Goal: Find specific page/section: Find specific page/section

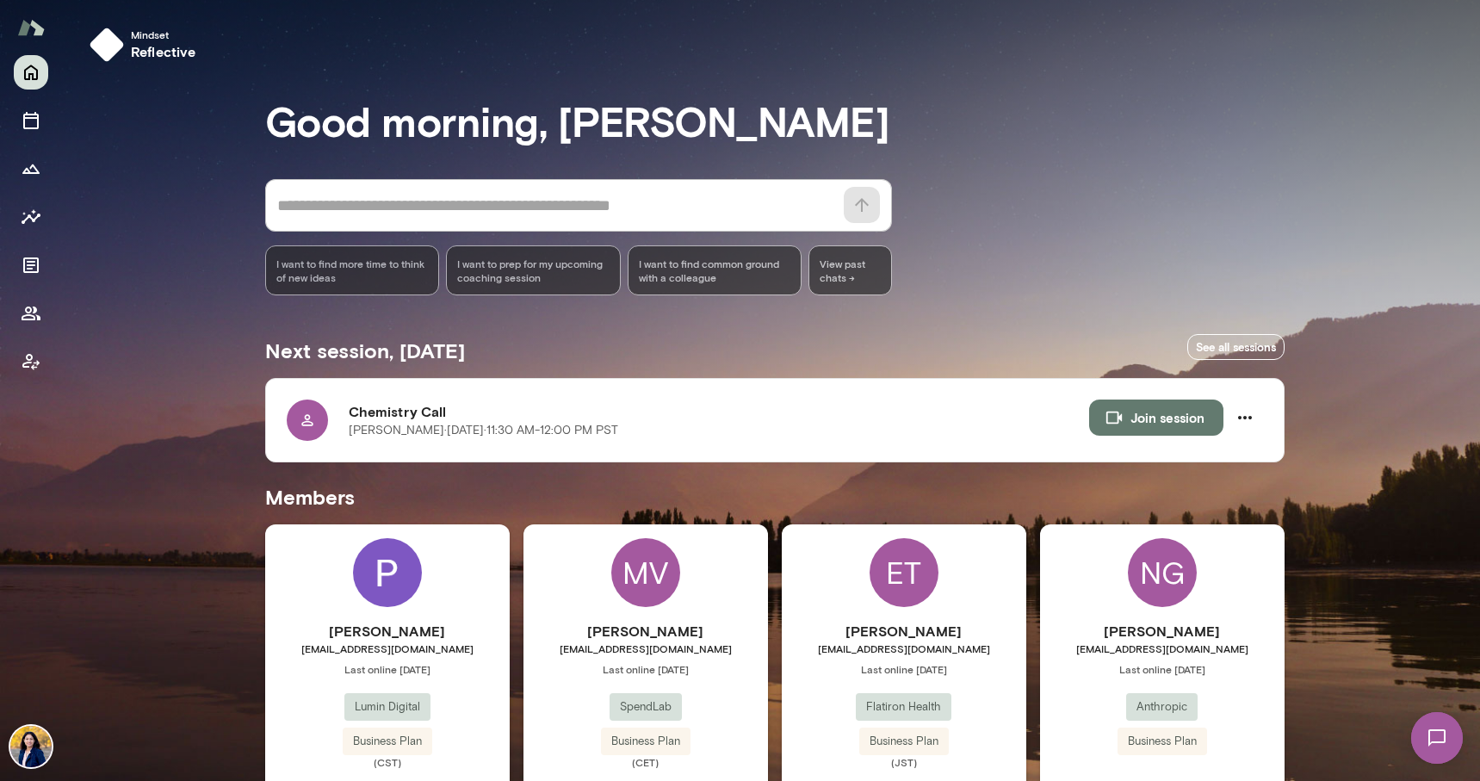
scroll to position [72, 0]
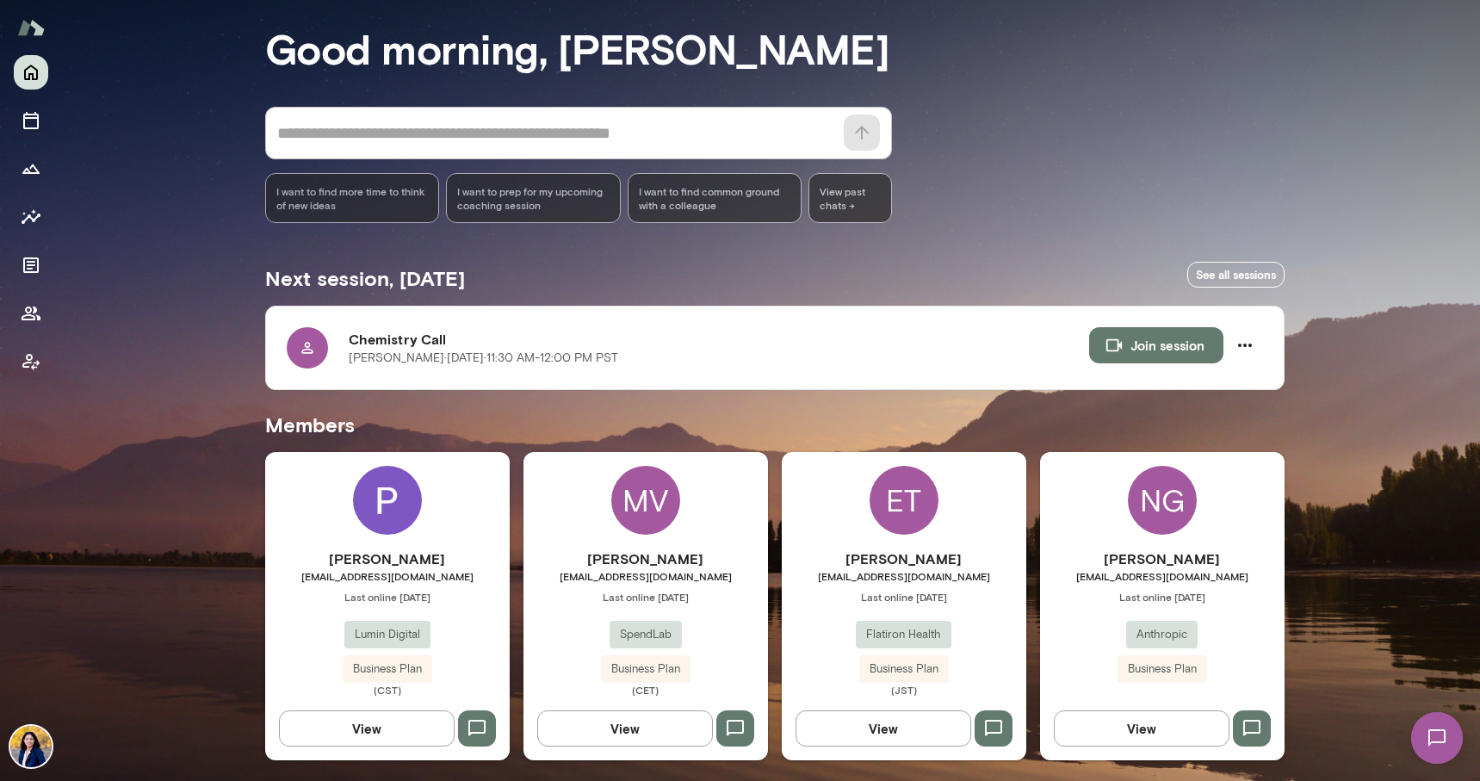
click at [1163, 496] on div "NG" at bounding box center [1162, 500] width 69 height 69
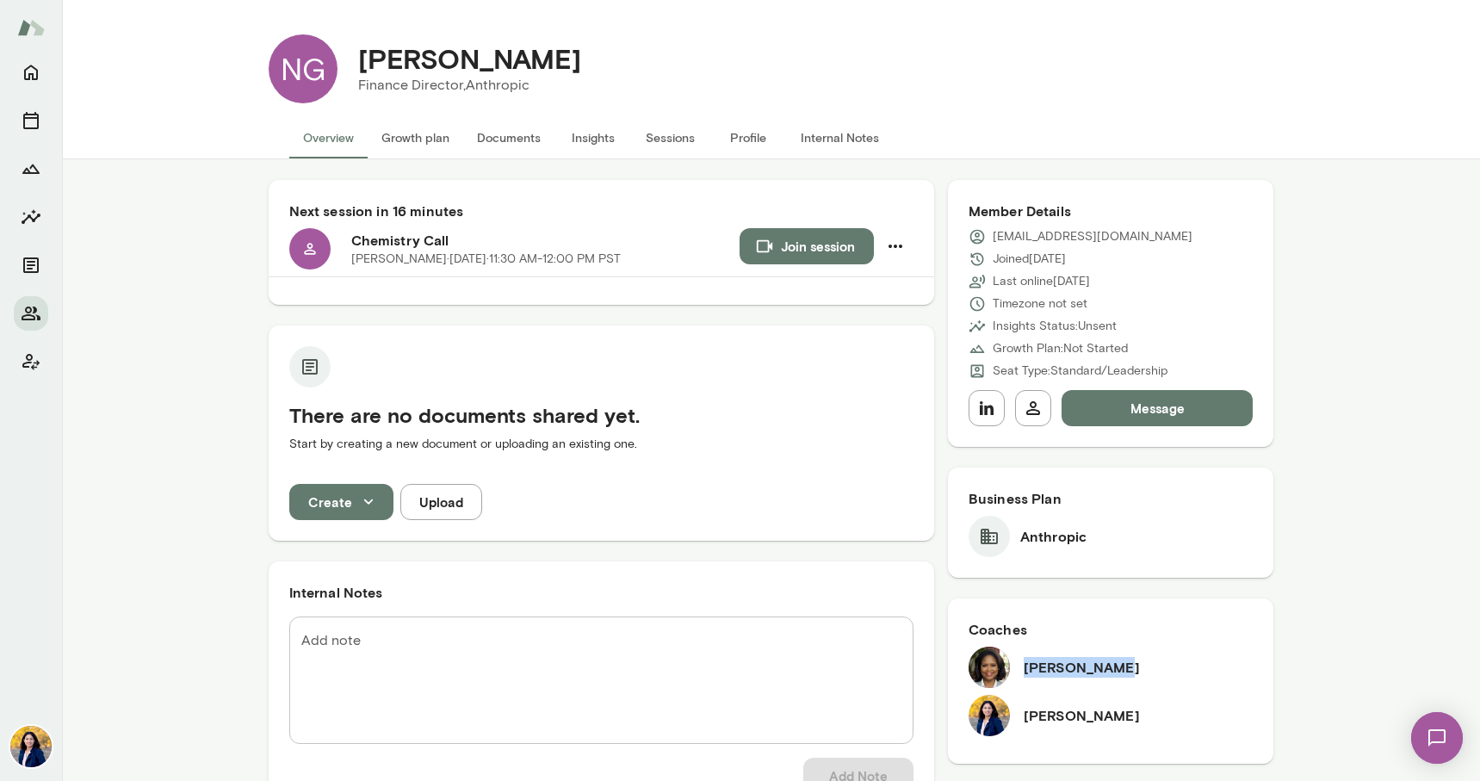
drag, startPoint x: 1105, startPoint y: 670, endPoint x: 1020, endPoint y: 670, distance: 85.2
click at [1019, 670] on div "[PERSON_NAME]" at bounding box center [1110, 666] width 285 height 41
copy h6 "[PERSON_NAME]"
click at [838, 147] on button "Internal Notes" at bounding box center [840, 137] width 106 height 41
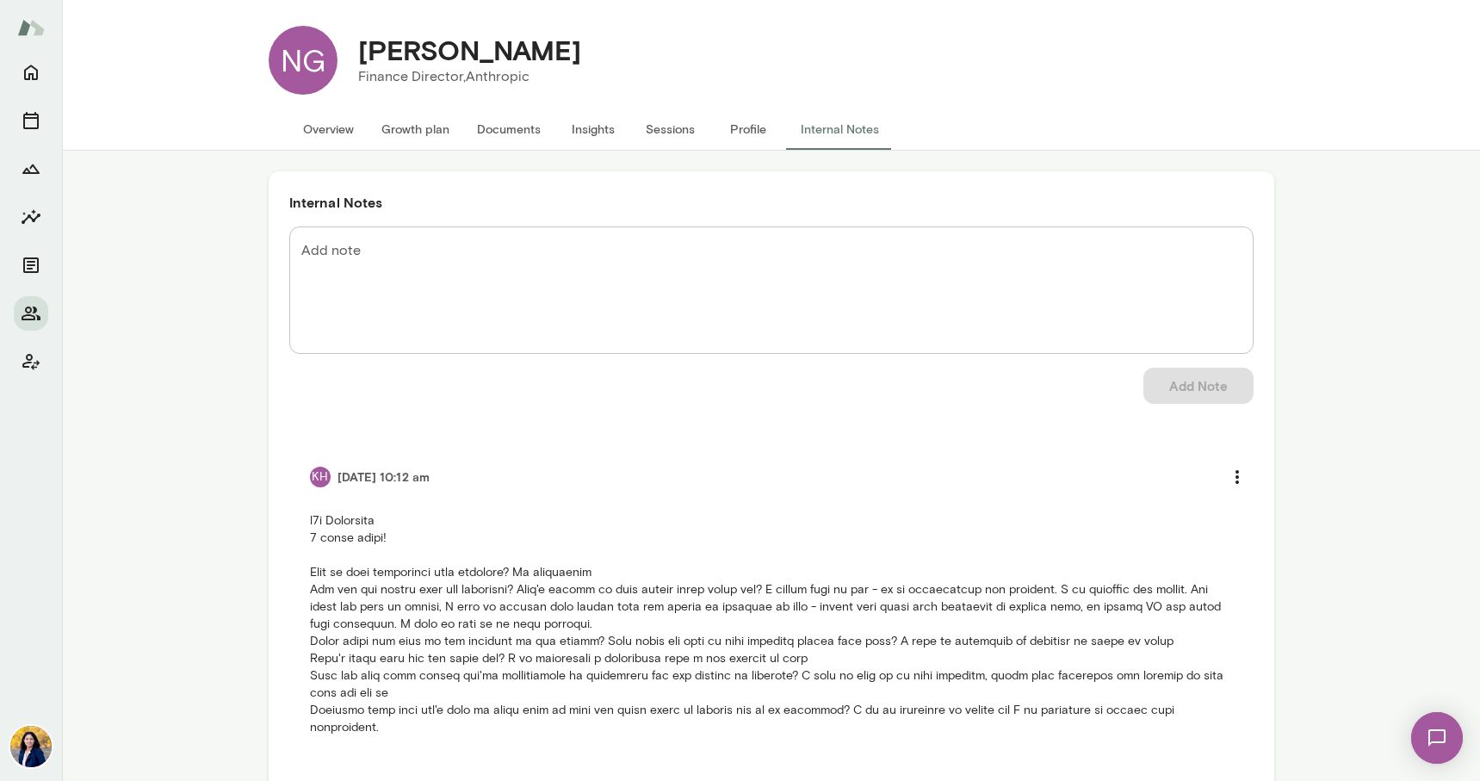
scroll to position [40, 0]
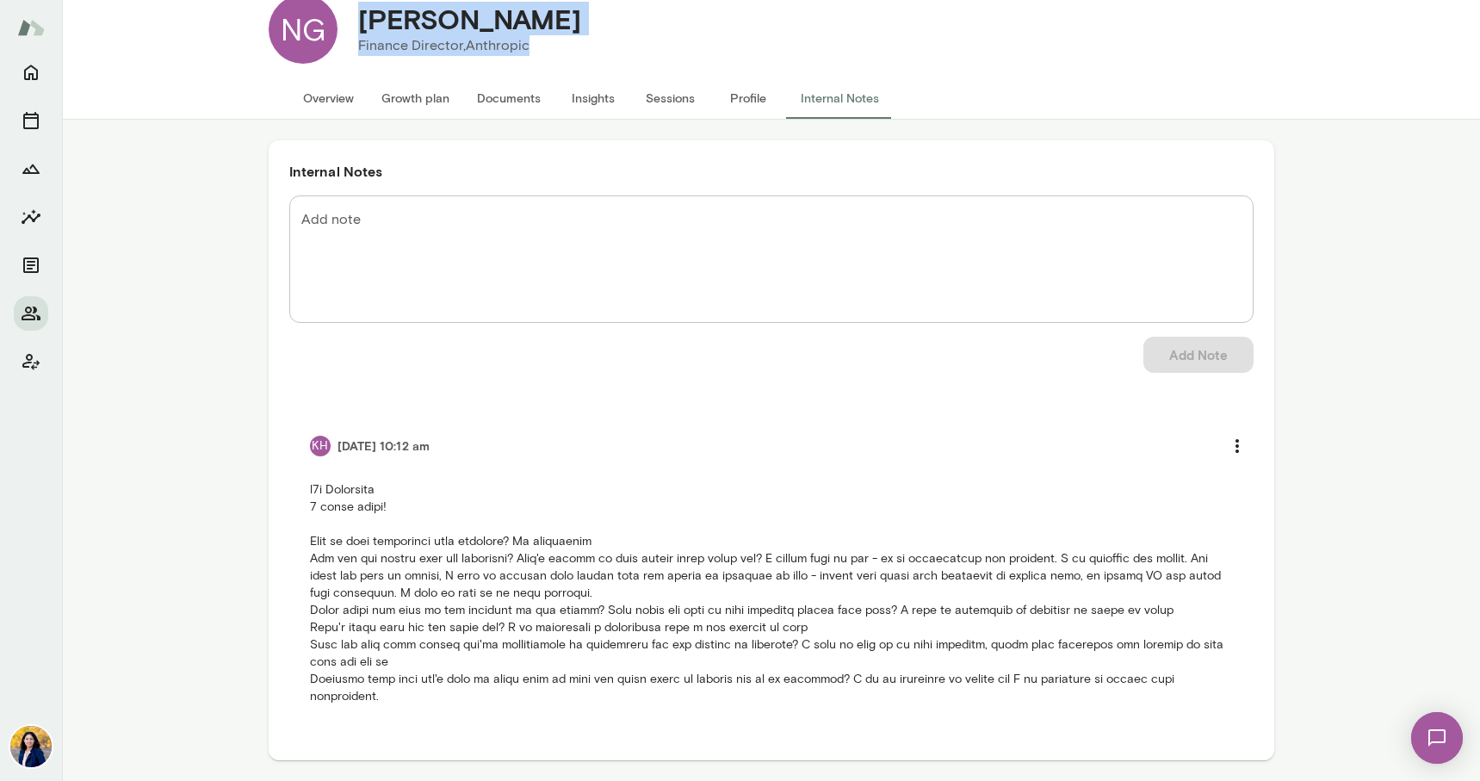
drag, startPoint x: 362, startPoint y: 22, endPoint x: 527, endPoint y: 39, distance: 165.2
click at [527, 39] on div "[PERSON_NAME] Finance Director, Anthropic" at bounding box center [469, 29] width 264 height 53
copy div "[PERSON_NAME] Finance Director, Anthropic"
